Goal: Task Accomplishment & Management: Complete application form

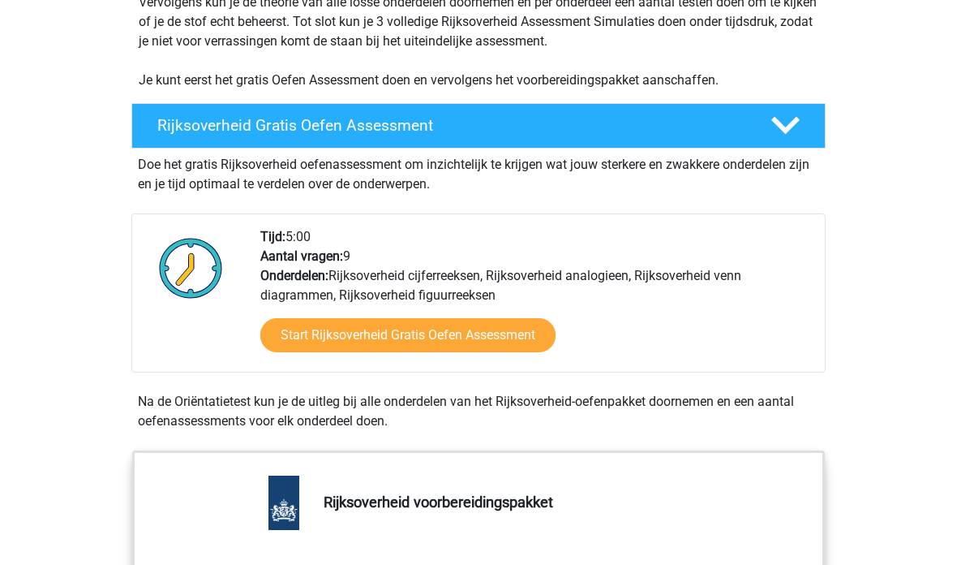
scroll to position [436, 0]
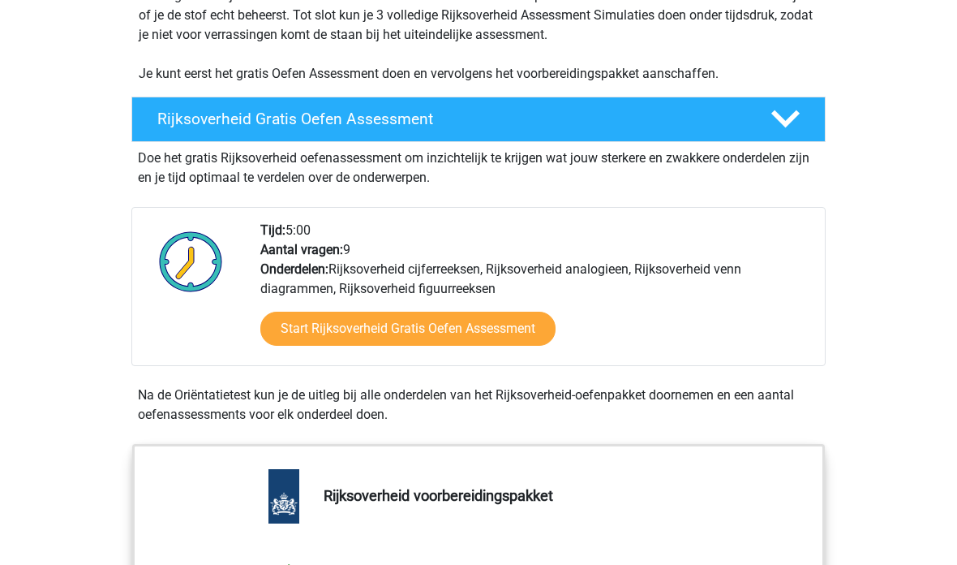
click at [496, 319] on link "Start Rijksoverheid Gratis Oefen Assessment" at bounding box center [407, 329] width 295 height 34
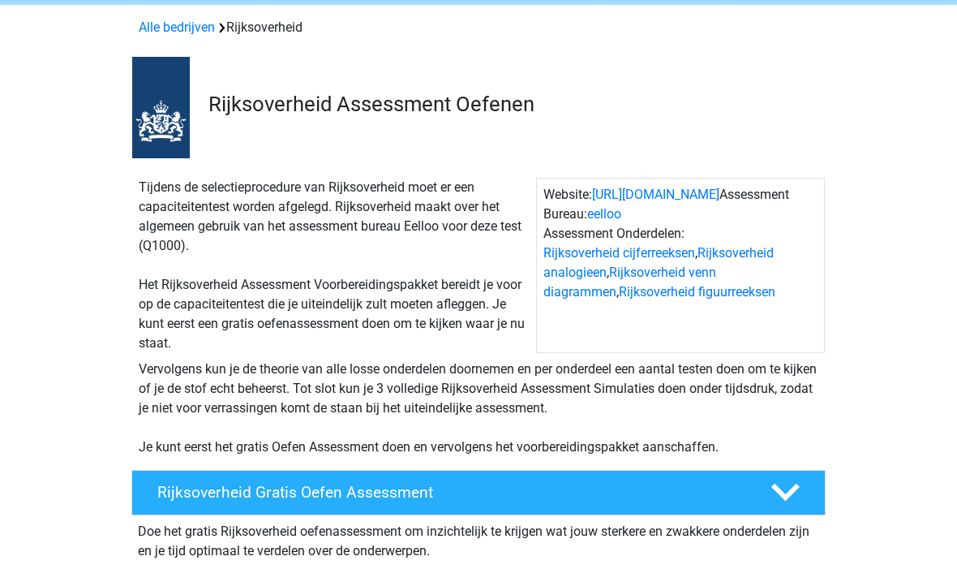
scroll to position [0, 0]
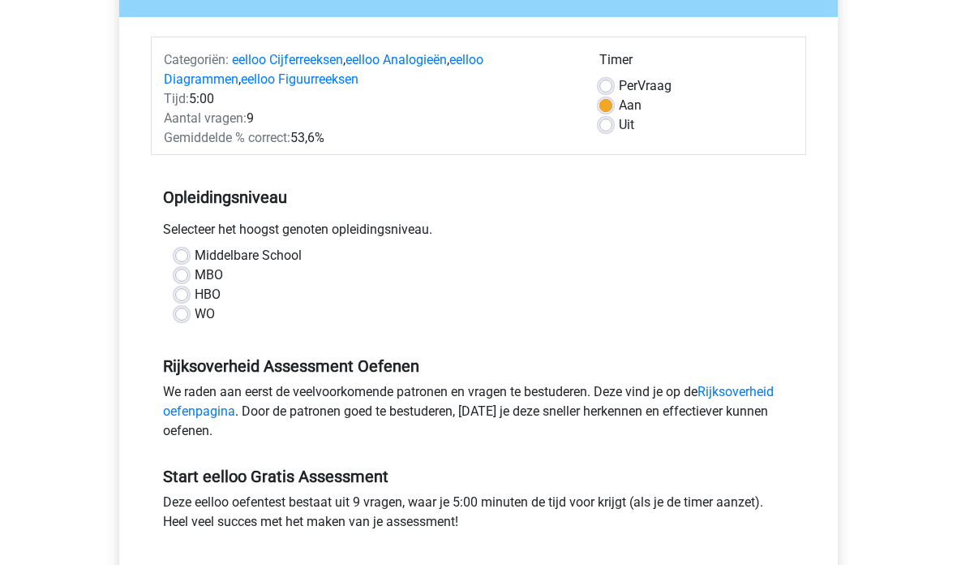
scroll to position [174, 0]
click at [198, 311] on label "WO" at bounding box center [205, 313] width 20 height 19
click at [188, 311] on input "WO" at bounding box center [181, 312] width 13 height 16
radio input "true"
click at [196, 289] on label "HBO" at bounding box center [208, 294] width 26 height 19
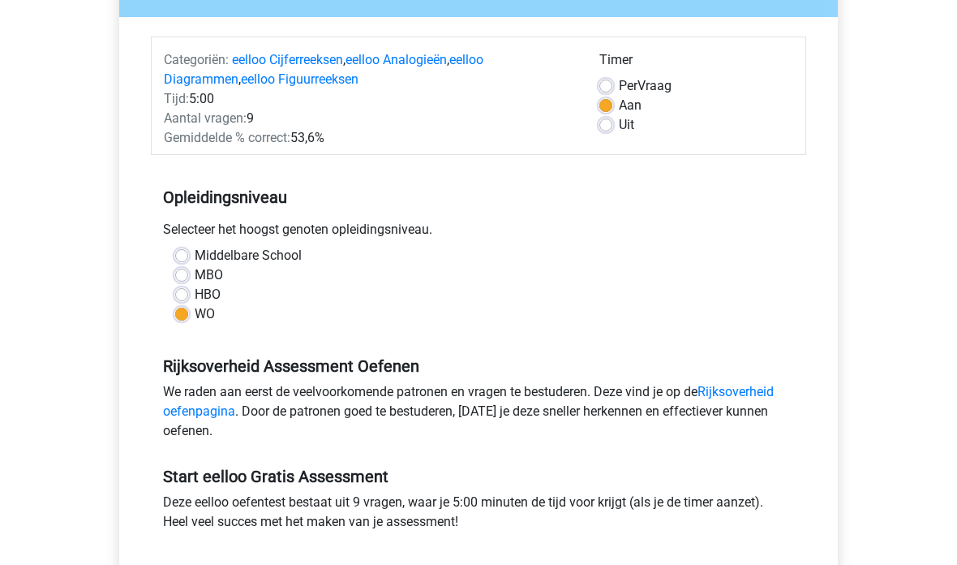
click at [188, 289] on input "HBO" at bounding box center [181, 293] width 13 height 16
radio input "true"
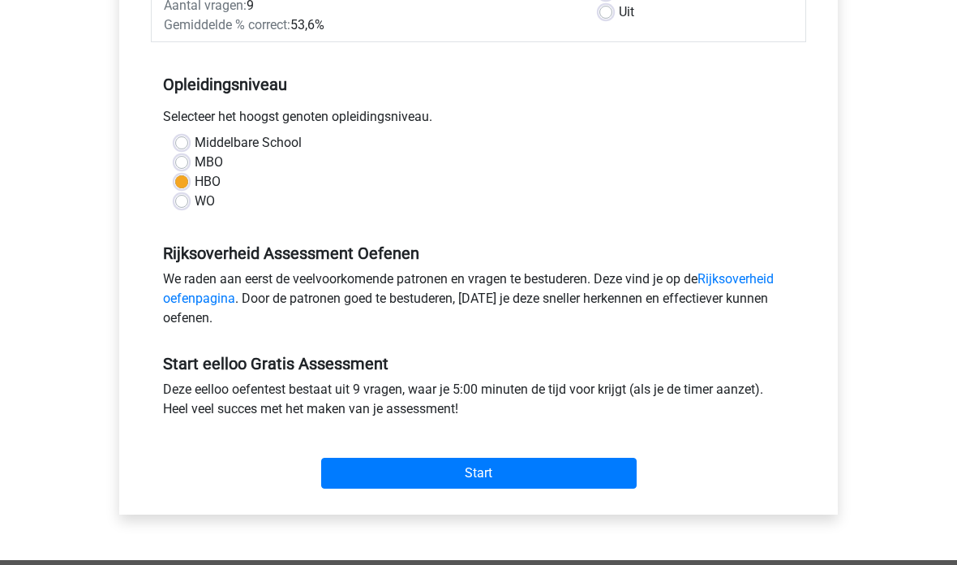
scroll to position [287, 0]
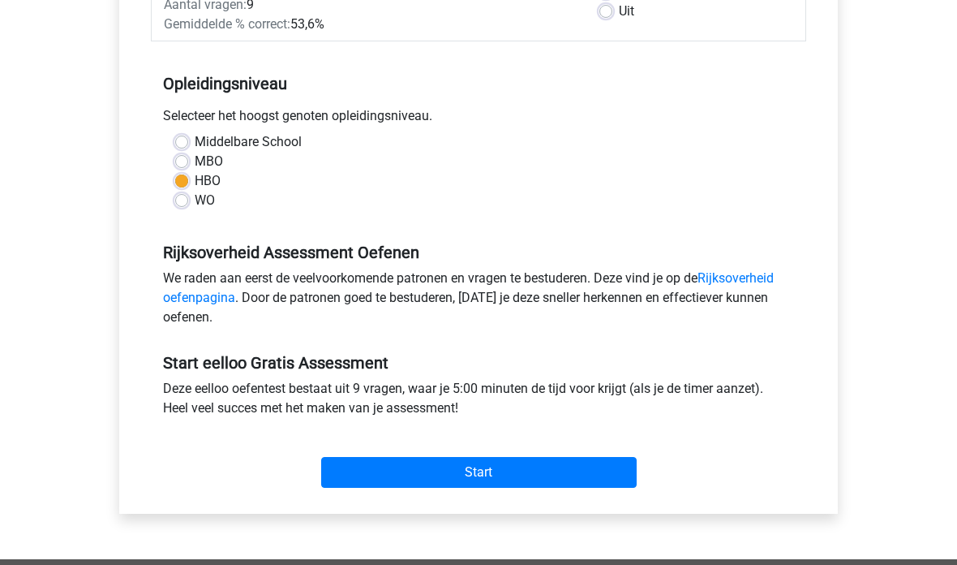
click at [191, 198] on div "WO" at bounding box center [478, 200] width 607 height 19
click at [195, 202] on label "WO" at bounding box center [205, 200] width 20 height 19
click at [187, 202] on input "WO" at bounding box center [181, 199] width 13 height 16
radio input "true"
click at [520, 464] on input "Start" at bounding box center [479, 472] width 316 height 31
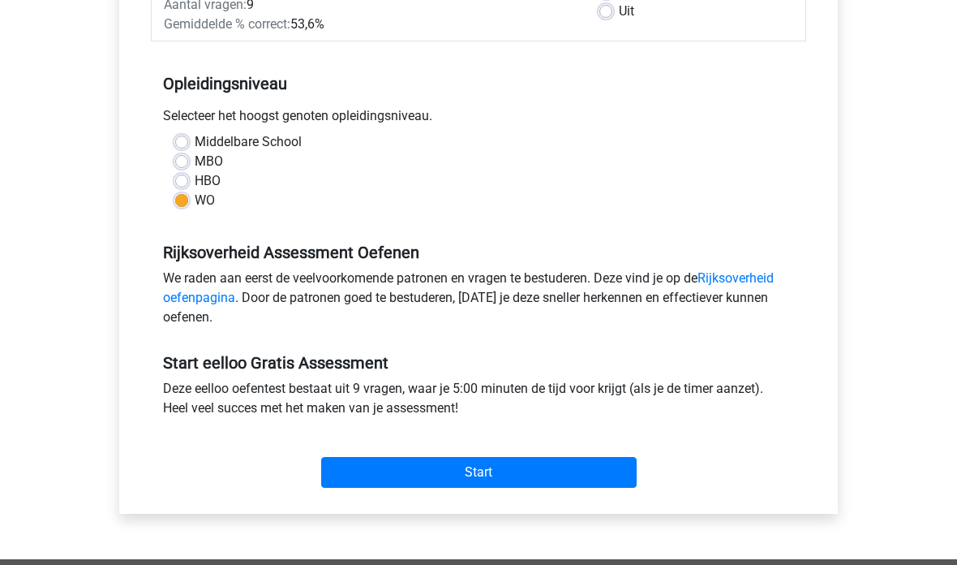
scroll to position [353, 0]
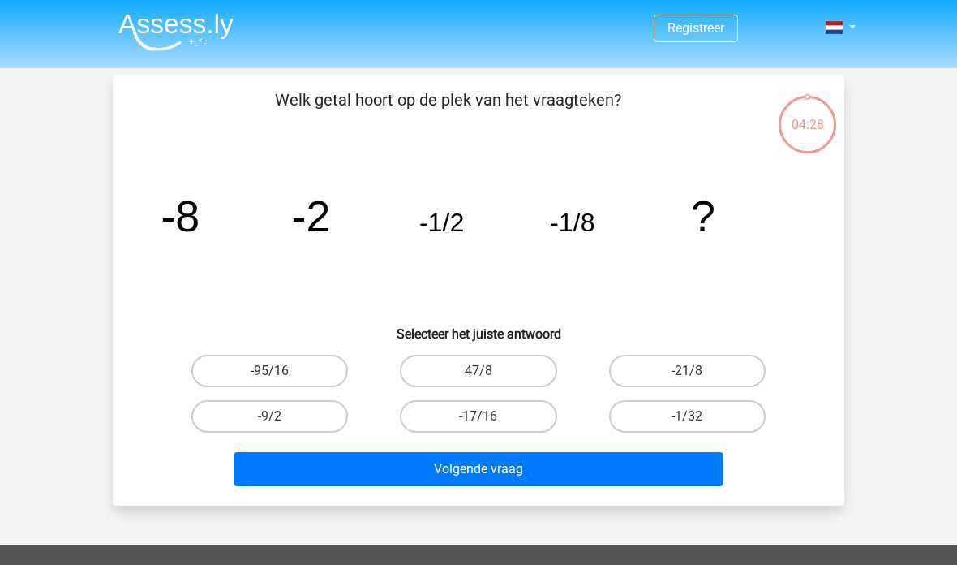
click at [701, 415] on label "-1/32" at bounding box center [687, 416] width 157 height 32
click at [698, 416] on input "-1/32" at bounding box center [692, 421] width 11 height 11
radio input "true"
click at [578, 466] on button "Volgende vraag" at bounding box center [479, 469] width 491 height 34
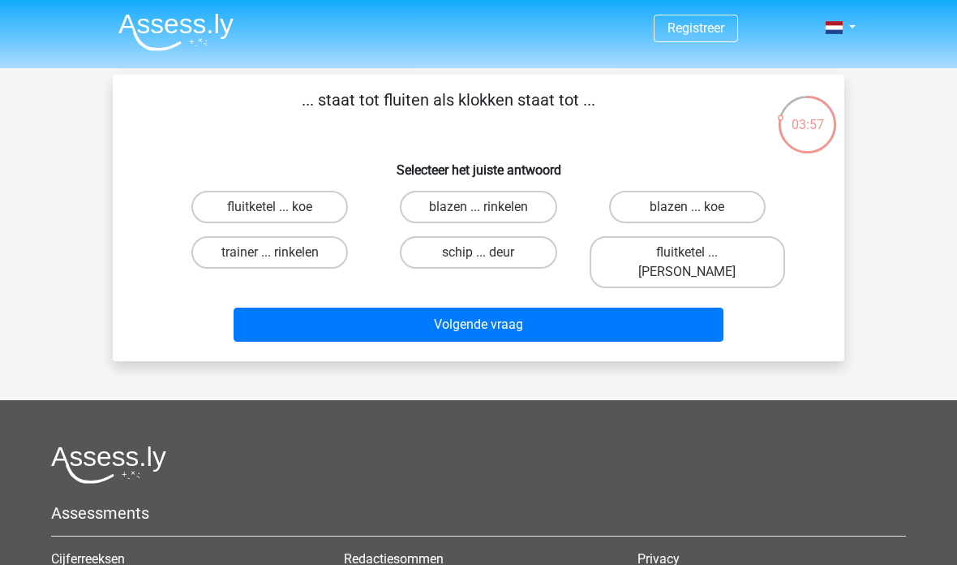
click at [701, 248] on label "fluitketel ... luiden" at bounding box center [687, 262] width 195 height 52
click at [698, 252] on input "fluitketel ... luiden" at bounding box center [692, 257] width 11 height 11
radio input "true"
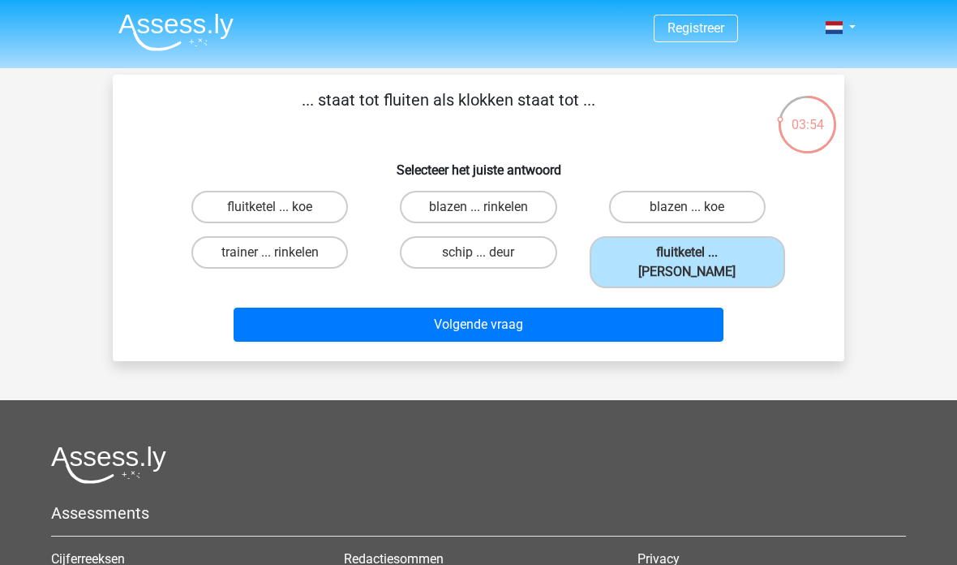
click at [543, 308] on button "Volgende vraag" at bounding box center [479, 324] width 491 height 34
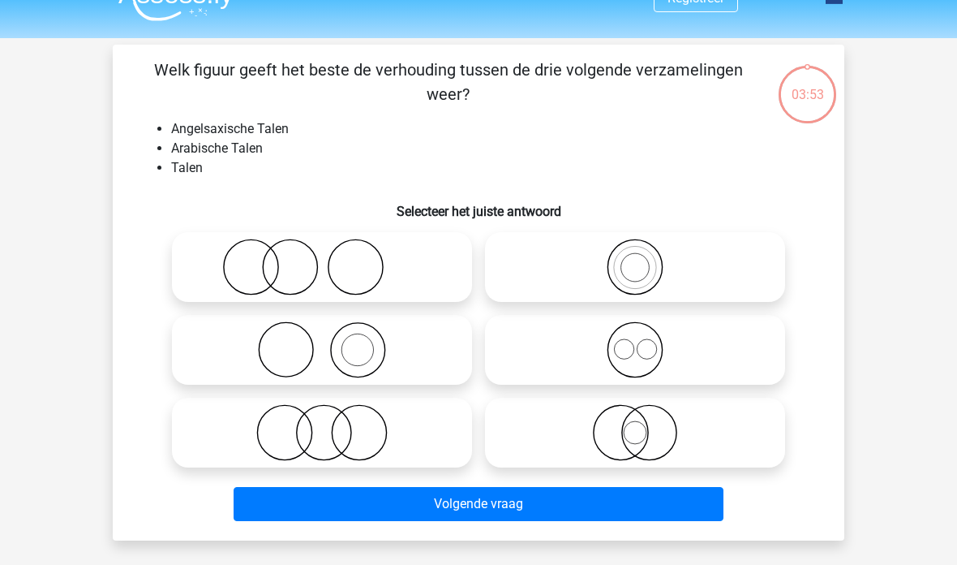
scroll to position [75, 0]
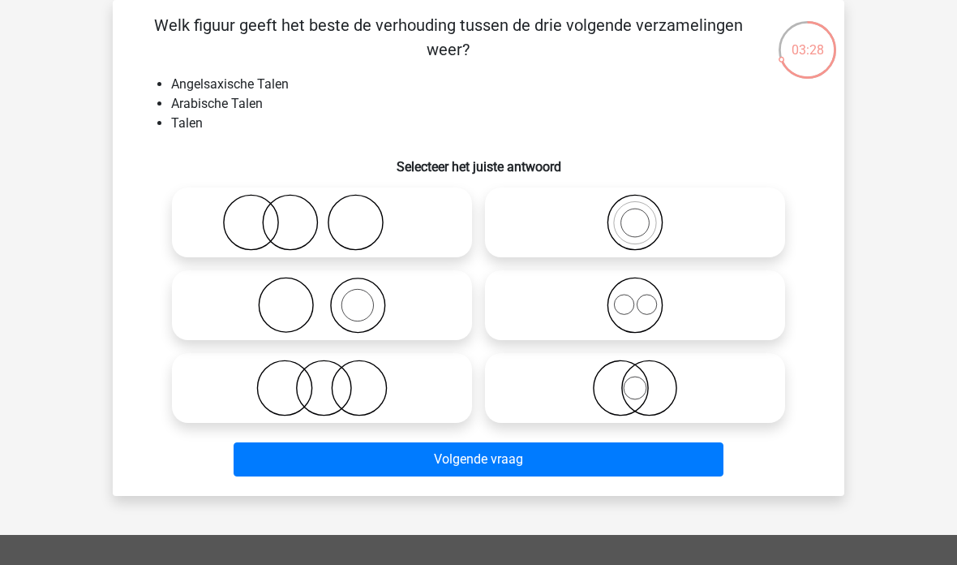
click at [648, 311] on icon at bounding box center [635, 305] width 287 height 57
click at [646, 297] on input "radio" at bounding box center [640, 291] width 11 height 11
radio input "true"
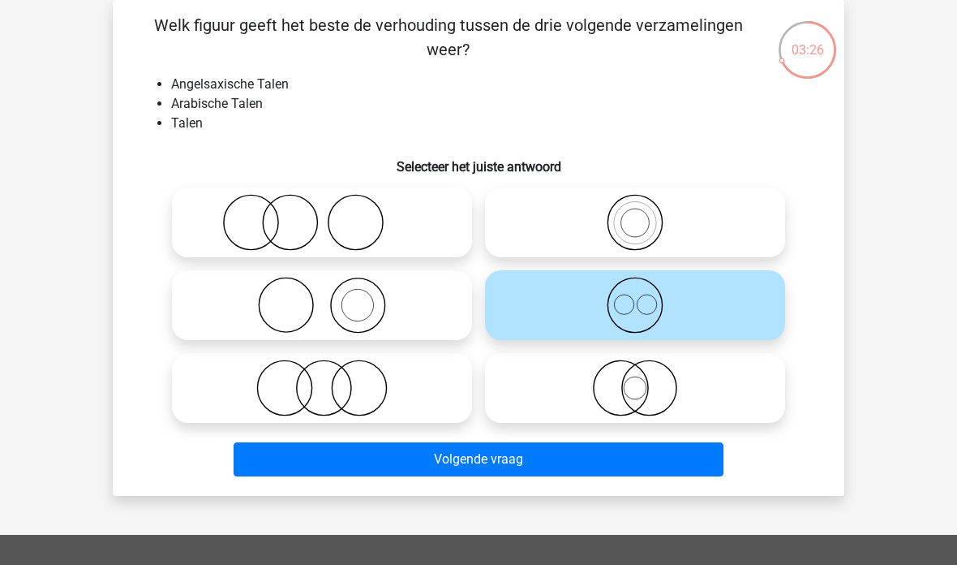
click at [571, 457] on button "Volgende vraag" at bounding box center [479, 459] width 491 height 34
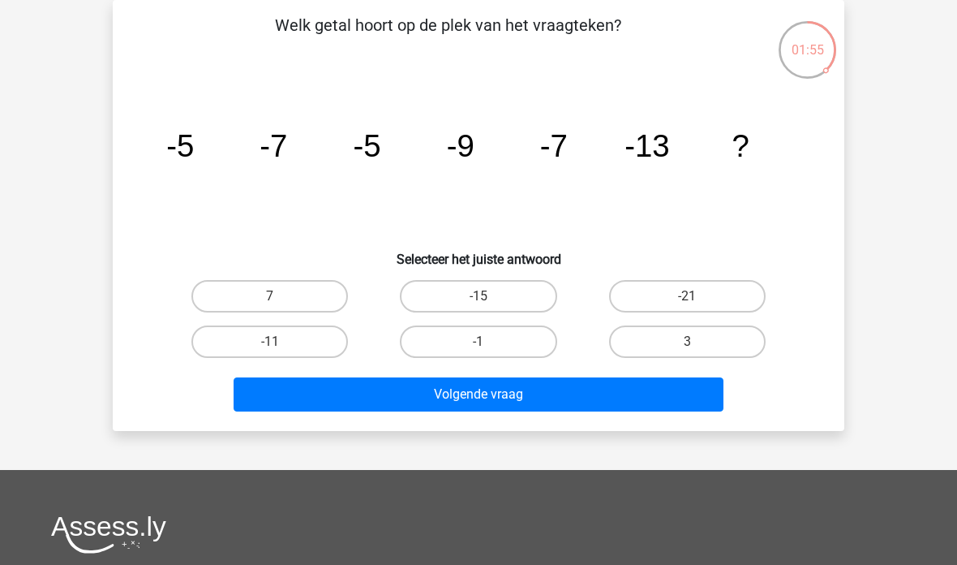
click at [705, 293] on label "-21" at bounding box center [687, 296] width 157 height 32
click at [698, 296] on input "-21" at bounding box center [692, 301] width 11 height 11
radio input "true"
click at [565, 393] on button "Volgende vraag" at bounding box center [479, 394] width 491 height 34
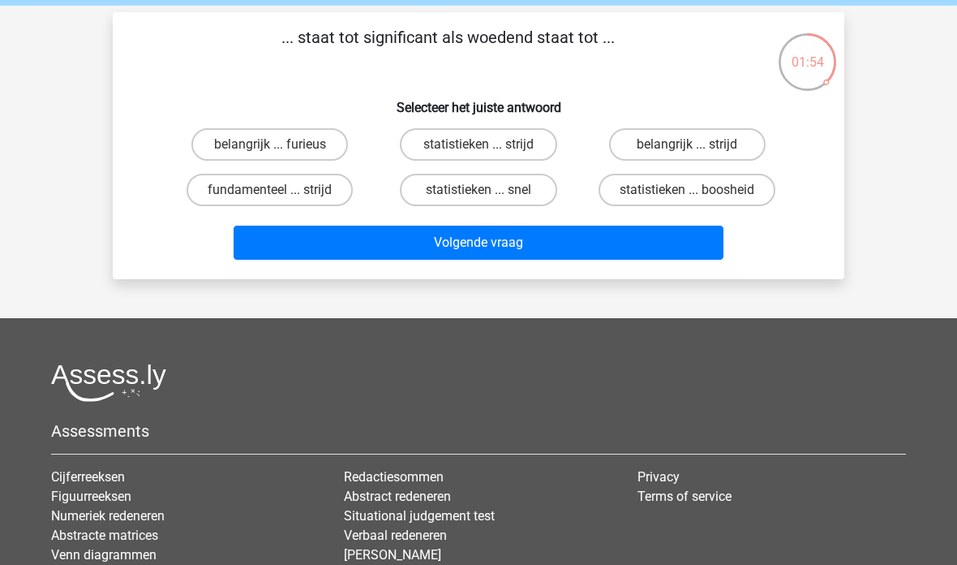
scroll to position [78, 0]
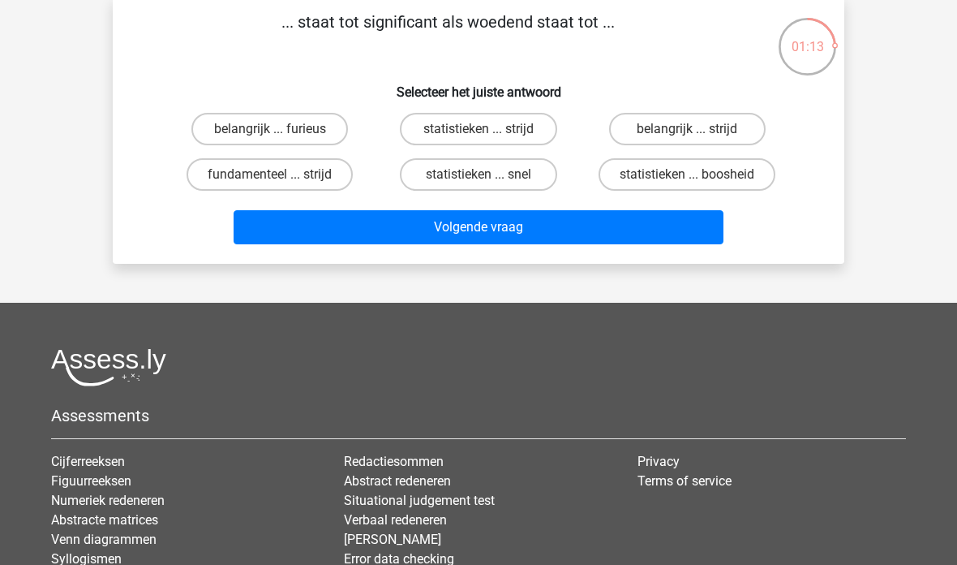
click at [727, 170] on label "statistieken ... boosheid" at bounding box center [687, 174] width 177 height 32
click at [698, 174] on input "statistieken ... boosheid" at bounding box center [692, 179] width 11 height 11
radio input "true"
click at [597, 233] on button "Volgende vraag" at bounding box center [479, 227] width 491 height 34
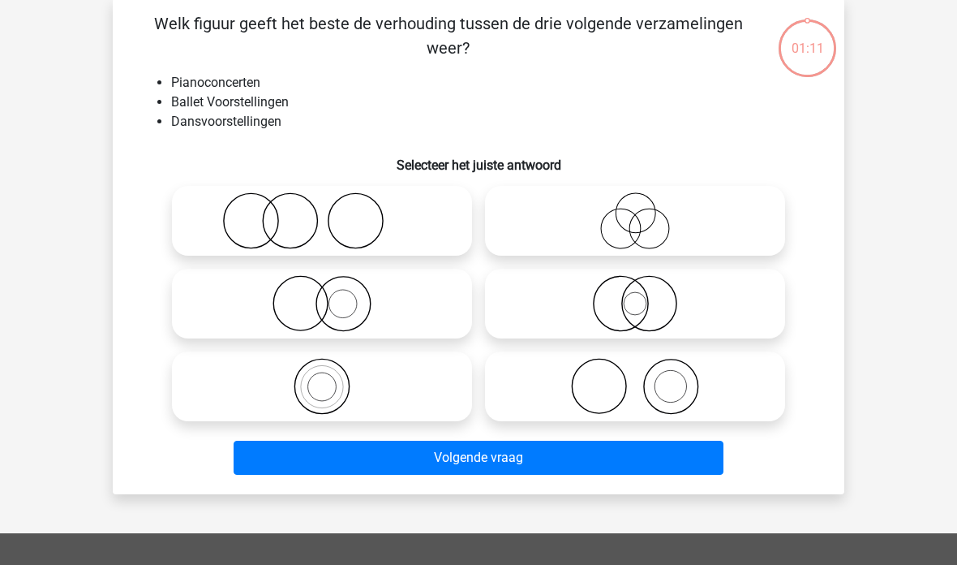
scroll to position [75, 0]
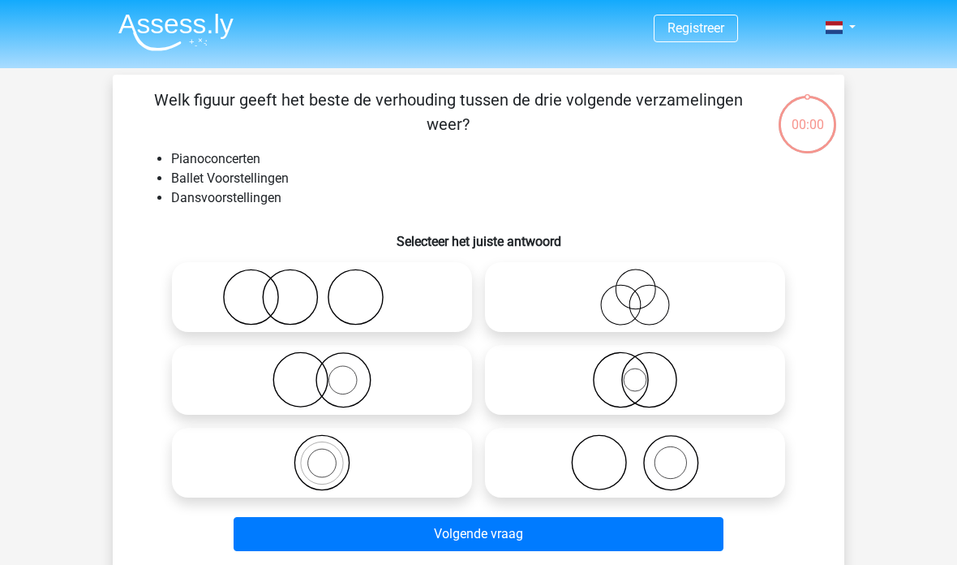
scroll to position [75, 0]
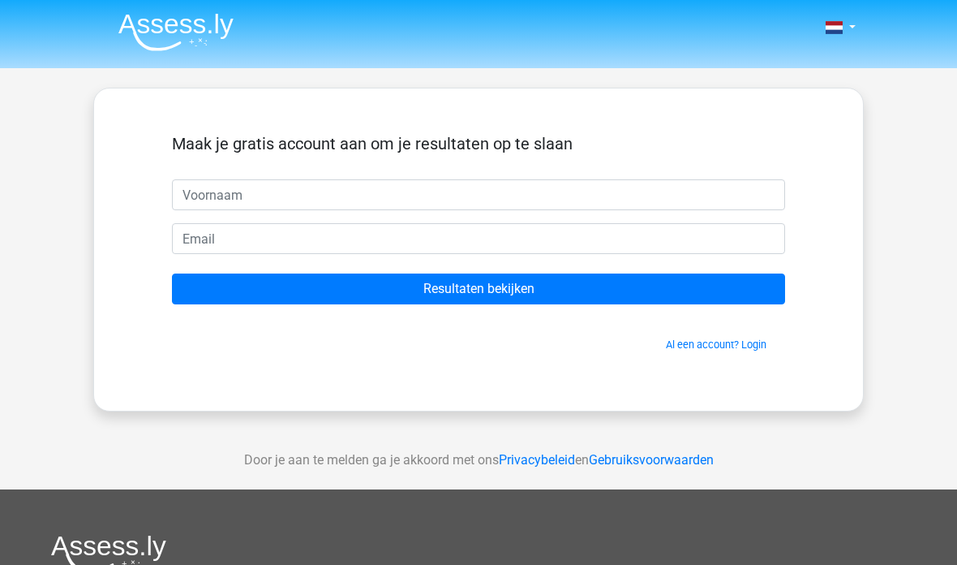
click at [595, 285] on input "Resultaten bekijken" at bounding box center [478, 288] width 613 height 31
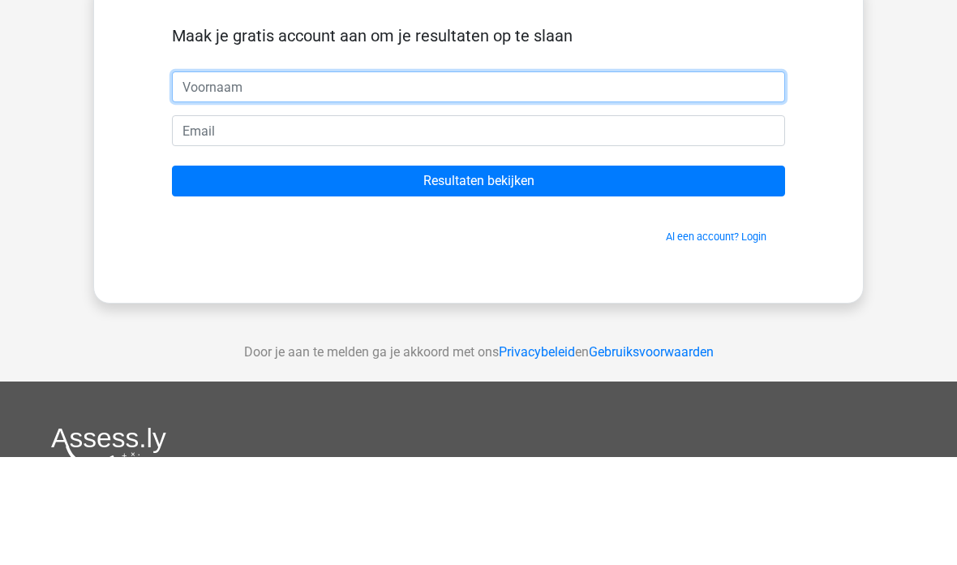
scroll to position [108, 0]
